Goal: Check status

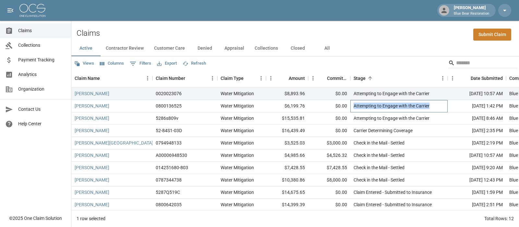
drag, startPoint x: 432, startPoint y: 106, endPoint x: 354, endPoint y: 105, distance: 77.9
click at [354, 105] on div "Attempting to Engage with the Carrier" at bounding box center [399, 106] width 97 height 12
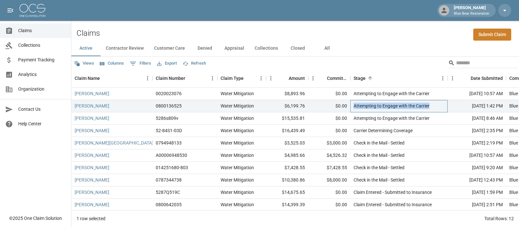
copy div "Attempting to Engage with the Carrier"
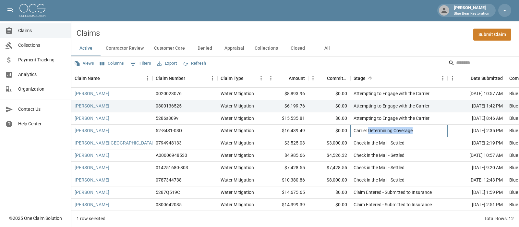
drag, startPoint x: 416, startPoint y: 130, endPoint x: 367, endPoint y: 130, distance: 48.7
click at [367, 130] on div "Carrier Determining Coverage" at bounding box center [399, 131] width 97 height 12
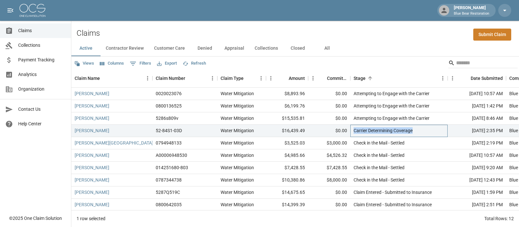
drag, startPoint x: 355, startPoint y: 132, endPoint x: 417, endPoint y: 131, distance: 62.3
click at [417, 131] on div "Carrier Determining Coverage" at bounding box center [399, 131] width 97 height 12
copy div "Carrier Determining Coverage"
click at [407, 150] on div "Check in the Mail - Settled" at bounding box center [399, 155] width 97 height 12
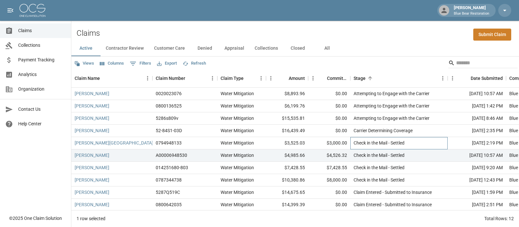
click at [409, 145] on div "Check in the Mail - Settled" at bounding box center [399, 143] width 97 height 12
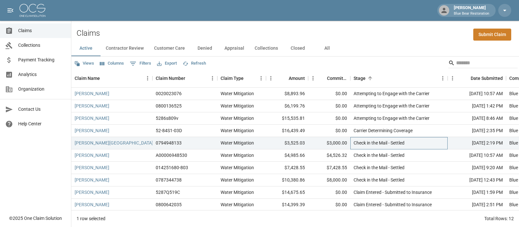
click at [409, 145] on div "Check in the Mail - Settled" at bounding box center [399, 143] width 97 height 12
click at [405, 143] on div "Check in the Mail - Settled" at bounding box center [379, 143] width 51 height 6
click at [353, 142] on div "Check in the Mail - Settled" at bounding box center [399, 143] width 97 height 12
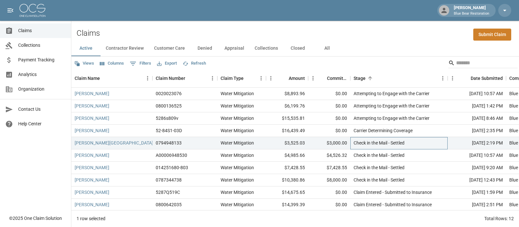
click at [353, 142] on div "Check in the Mail - Settled" at bounding box center [399, 143] width 97 height 12
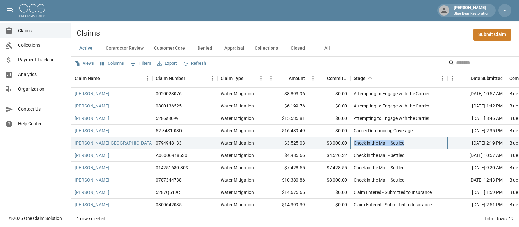
drag, startPoint x: 353, startPoint y: 142, endPoint x: 410, endPoint y: 142, distance: 57.1
click at [410, 142] on div "Check in the Mail - Settled" at bounding box center [399, 143] width 97 height 12
copy div "Check in the Mail - Settled"
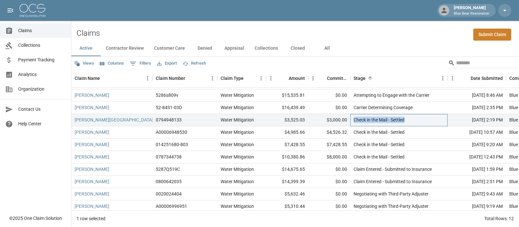
scroll to position [31, 0]
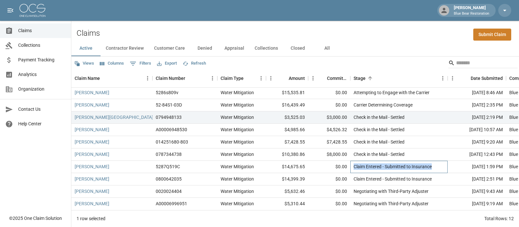
drag, startPoint x: 434, startPoint y: 164, endPoint x: 354, endPoint y: 162, distance: 79.9
click at [354, 162] on div "Claim Entered - Submitted to Insurance" at bounding box center [399, 167] width 97 height 12
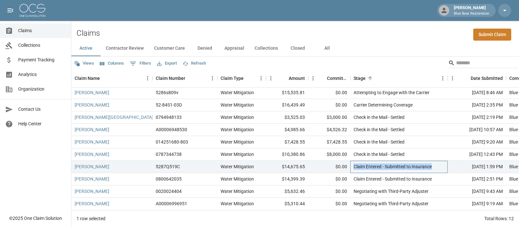
copy div "Claim Entered - Submitted to Insurance"
click at [366, 163] on div "Claim Entered - Submitted to Insurance" at bounding box center [393, 166] width 78 height 6
drag, startPoint x: 417, startPoint y: 161, endPoint x: 354, endPoint y: 162, distance: 63.6
click at [354, 162] on div "Claim Entered - Submitted to Insurance" at bounding box center [399, 167] width 97 height 12
copy div "Claim Entered - Submitted to Insurance"
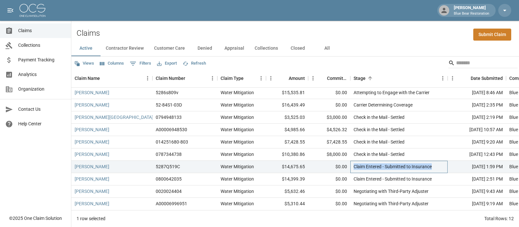
click at [375, 164] on div "Claim Entered - Submitted to Insurance" at bounding box center [393, 166] width 78 height 6
drag, startPoint x: 375, startPoint y: 164, endPoint x: 362, endPoint y: 164, distance: 12.7
click at [362, 164] on div "Claim Entered - Submitted to Insurance" at bounding box center [399, 167] width 97 height 12
click at [390, 163] on div "Claim Entered - Submitted to Insurance" at bounding box center [393, 166] width 78 height 6
drag, startPoint x: 437, startPoint y: 163, endPoint x: 350, endPoint y: 160, distance: 86.7
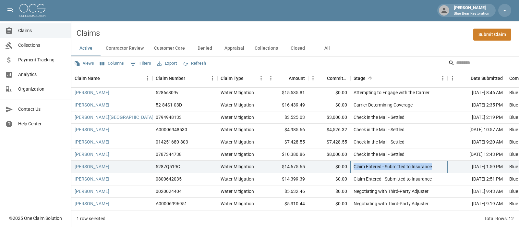
click at [350, 161] on div "[PERSON_NAME] 5287Q519C Water Mitigation $14,675.65 $0.00 Claim Entered - Submi…" at bounding box center [374, 167] width 607 height 12
copy div "Claim Entered - Submitted to Insurance"
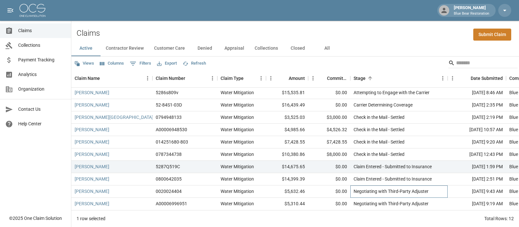
click at [417, 188] on div "Negotiating with Third-Party Adjuster" at bounding box center [391, 191] width 75 height 6
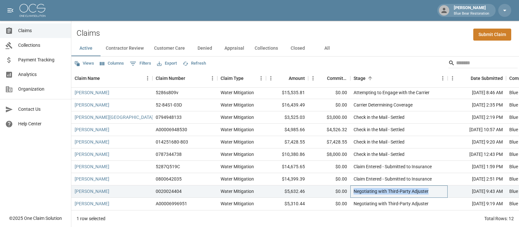
drag, startPoint x: 429, startPoint y: 187, endPoint x: 355, endPoint y: 186, distance: 74.3
click at [355, 186] on div "Negotiating with Third-Party Adjuster" at bounding box center [399, 191] width 97 height 12
copy div "Negotiating with Third-Party Adjuster"
click at [330, 49] on button "All" at bounding box center [327, 49] width 29 height 16
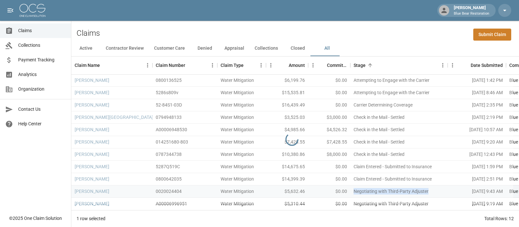
scroll to position [69, 0]
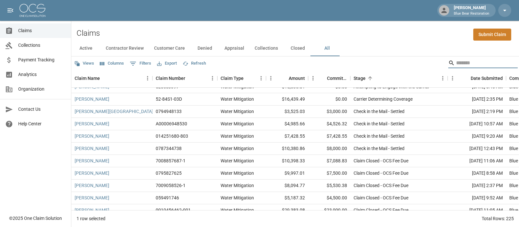
click at [472, 61] on input "Search" at bounding box center [482, 63] width 52 height 10
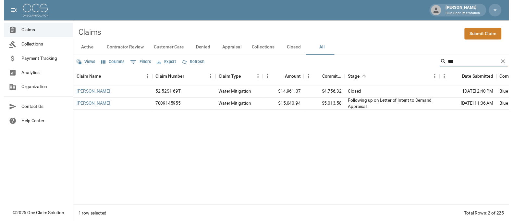
scroll to position [0, 0]
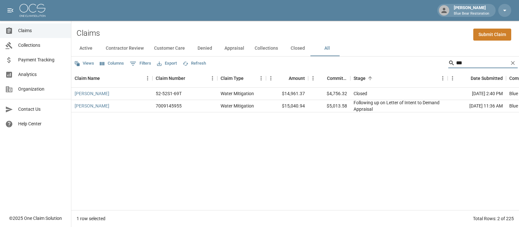
type input "***"
drag, startPoint x: 373, startPoint y: 111, endPoint x: 353, endPoint y: 105, distance: 21.3
click at [353, 105] on div "Following up on Letter of Intent to Demand Appraisal" at bounding box center [399, 106] width 97 height 12
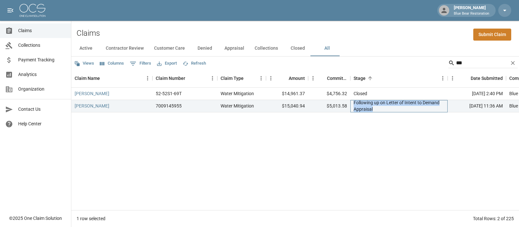
copy div "Following up on Letter of Intent to Demand Appraisal"
click at [237, 47] on button "Appraisal" at bounding box center [234, 49] width 30 height 16
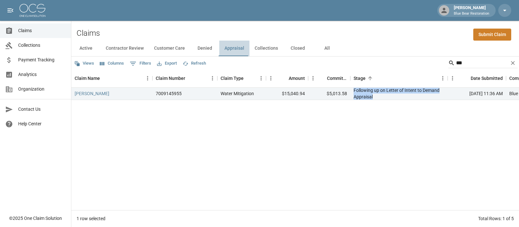
click at [237, 47] on button "Appraisal" at bounding box center [234, 49] width 30 height 16
click at [513, 63] on icon "Clear" at bounding box center [513, 63] width 4 height 4
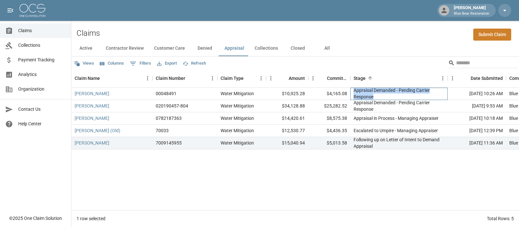
drag, startPoint x: 378, startPoint y: 98, endPoint x: 354, endPoint y: 88, distance: 25.9
click at [354, 88] on div "Appraisal Demanded - Pending Carrier Response" at bounding box center [399, 94] width 97 height 12
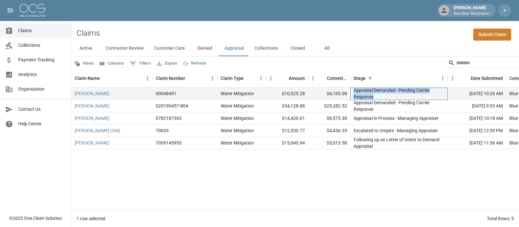
copy div "Appraisal Demanded - Pending Carrier Response"
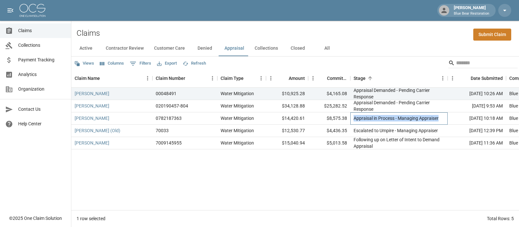
drag, startPoint x: 439, startPoint y: 119, endPoint x: 354, endPoint y: 118, distance: 85.1
click at [354, 118] on div "Appraisal in Process - Managing Appraiser" at bounding box center [399, 118] width 97 height 12
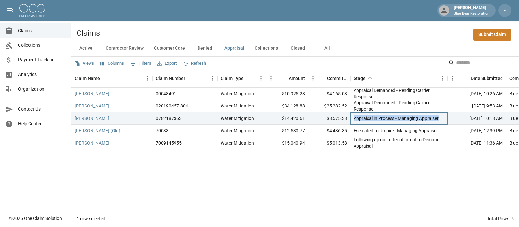
copy div "Appraisal in Process - Managing Appraiser"
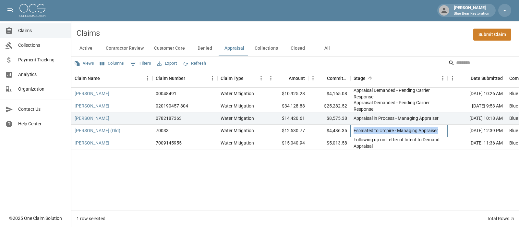
drag, startPoint x: 439, startPoint y: 132, endPoint x: 351, endPoint y: 132, distance: 88.0
click at [351, 132] on div "Escalated to Umpire - Managing Appraiser" at bounding box center [399, 131] width 97 height 12
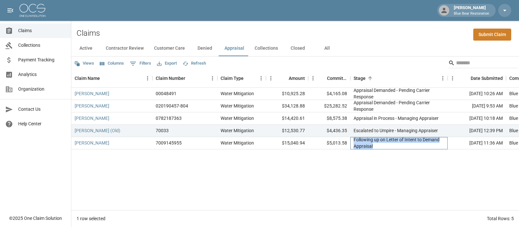
drag, startPoint x: 377, startPoint y: 147, endPoint x: 355, endPoint y: 140, distance: 23.7
click at [355, 140] on div "Following up on Letter of Intent to Demand Appraisal" at bounding box center [399, 142] width 91 height 13
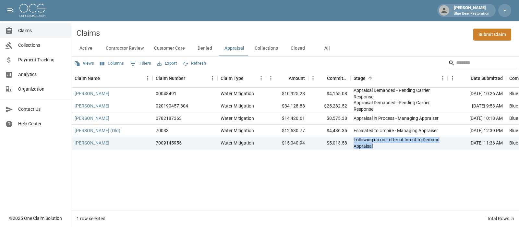
click at [322, 50] on button "All" at bounding box center [327, 49] width 29 height 16
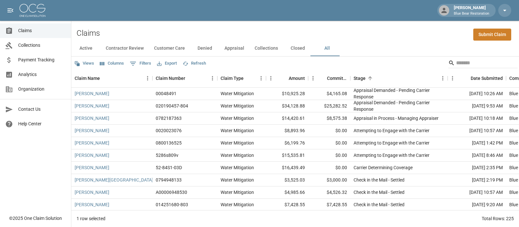
click at [457, 58] on input "Search" at bounding box center [482, 63] width 52 height 10
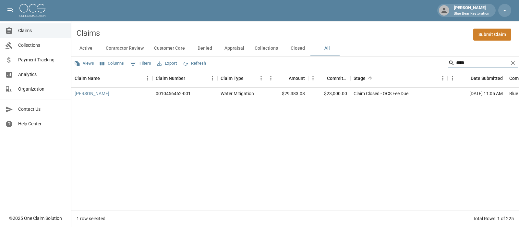
type input "****"
click at [96, 93] on link "[PERSON_NAME]" at bounding box center [92, 93] width 35 height 6
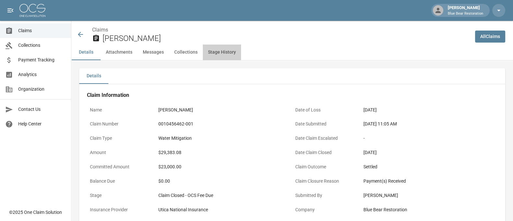
click at [212, 53] on button "Stage History" at bounding box center [222, 52] width 38 height 16
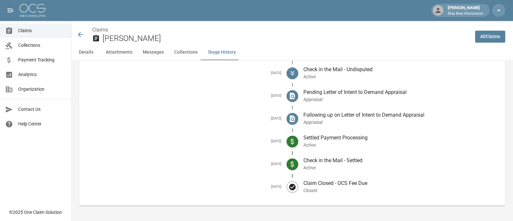
scroll to position [1051, 0]
